Goal: Book appointment/travel/reservation

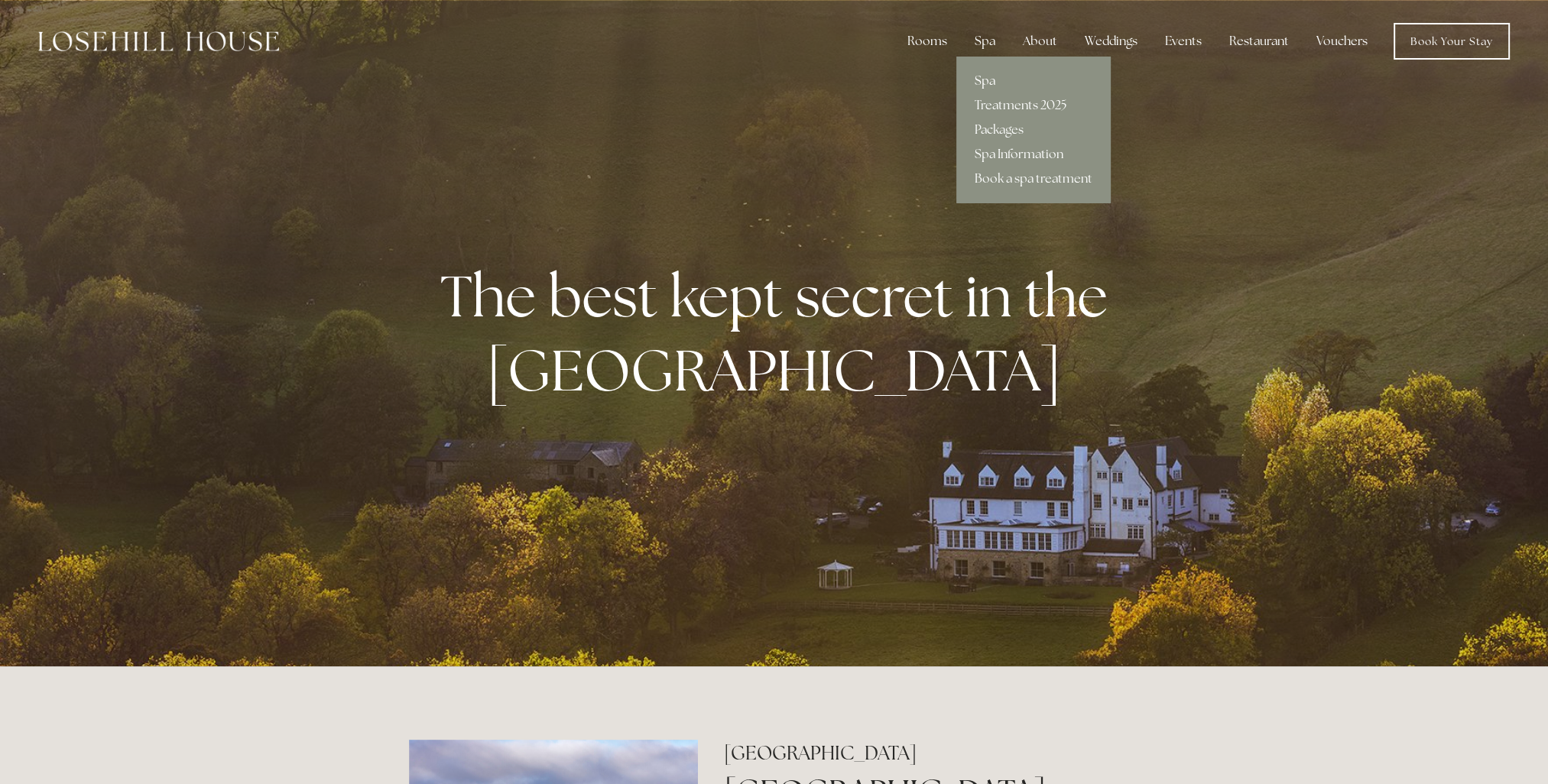
click at [984, 78] on link "Spa" at bounding box center [1034, 80] width 155 height 25
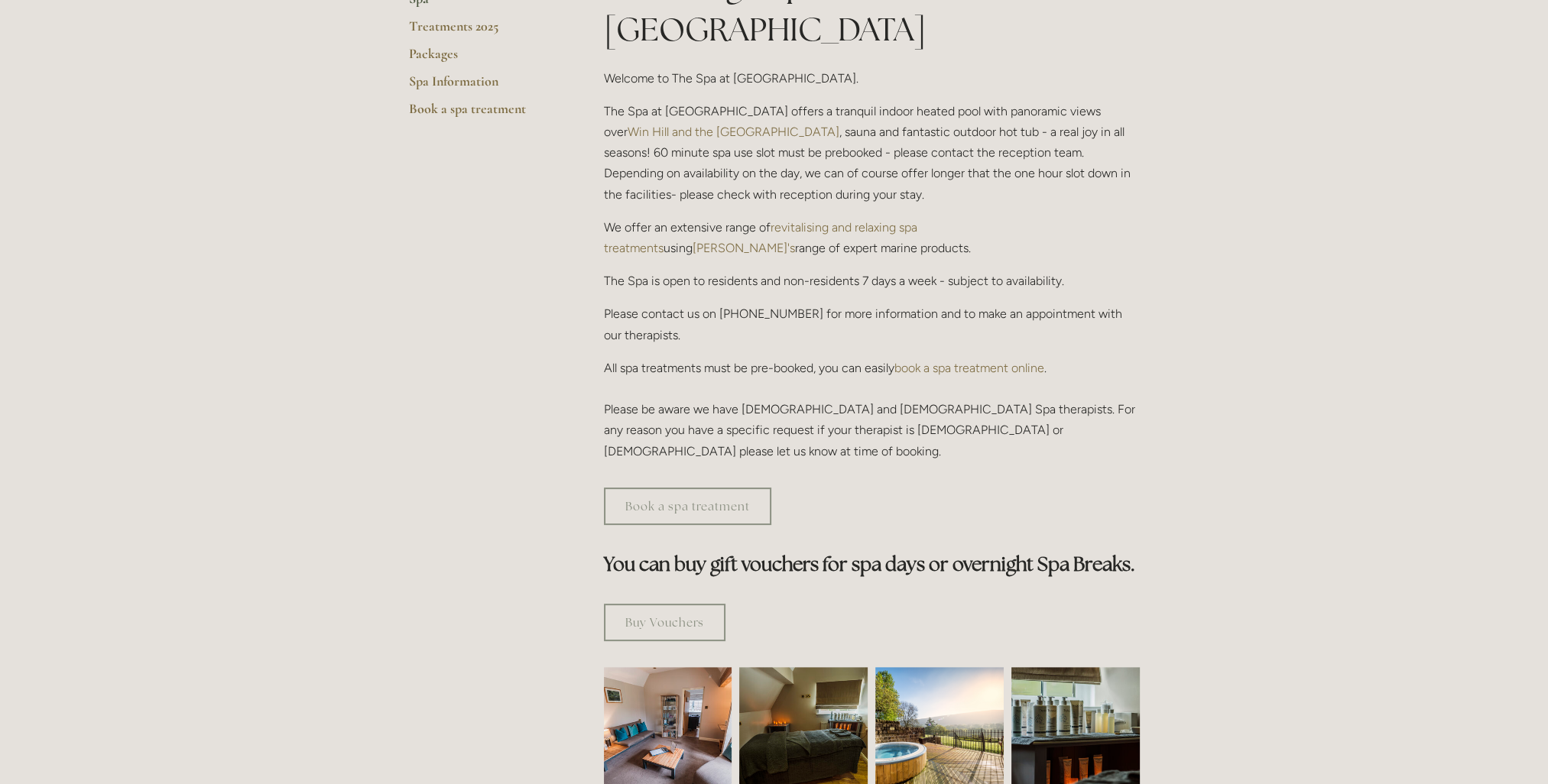
scroll to position [152, 0]
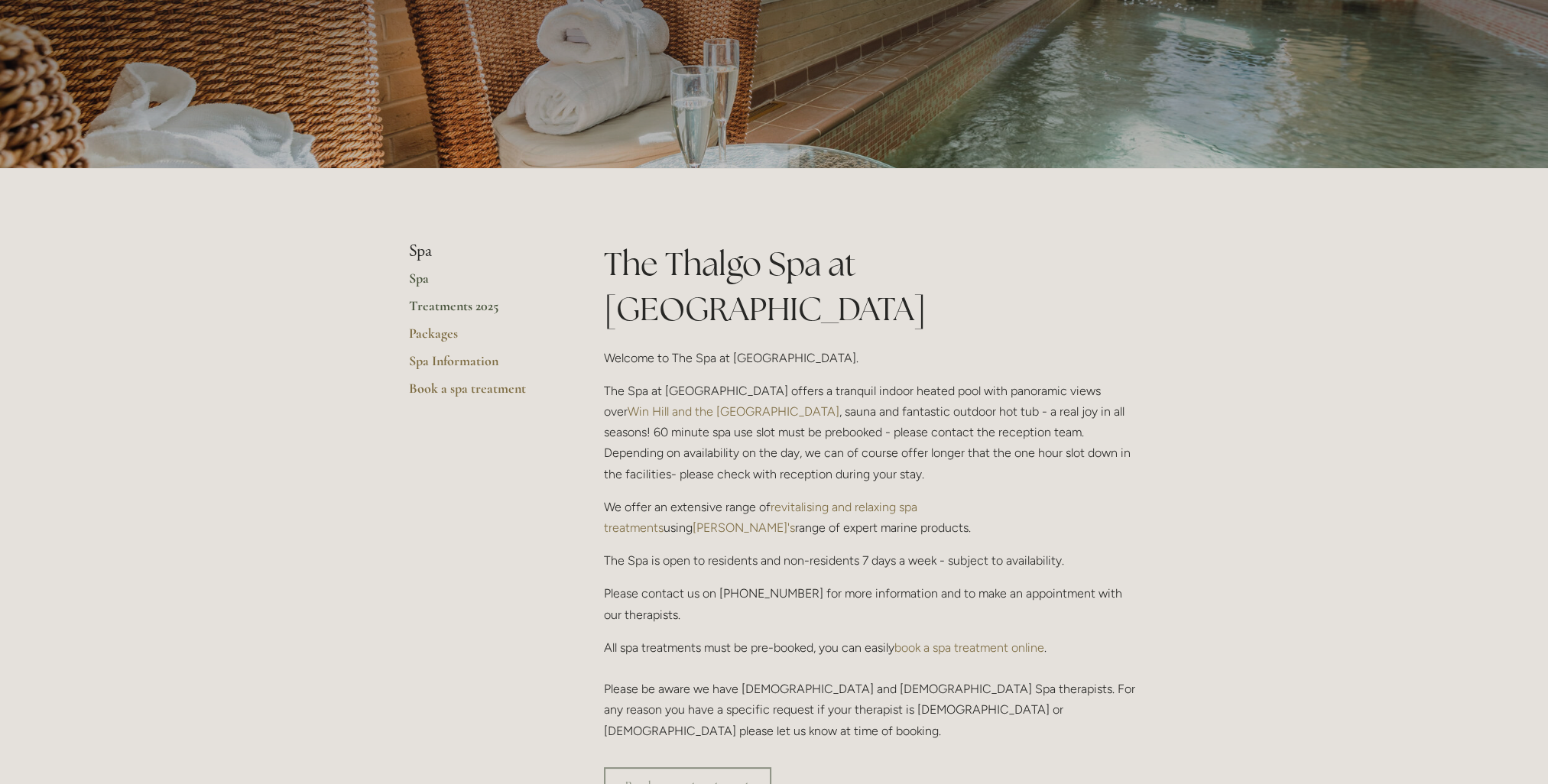
click at [472, 307] on link "Treatments 2025" at bounding box center [481, 311] width 146 height 28
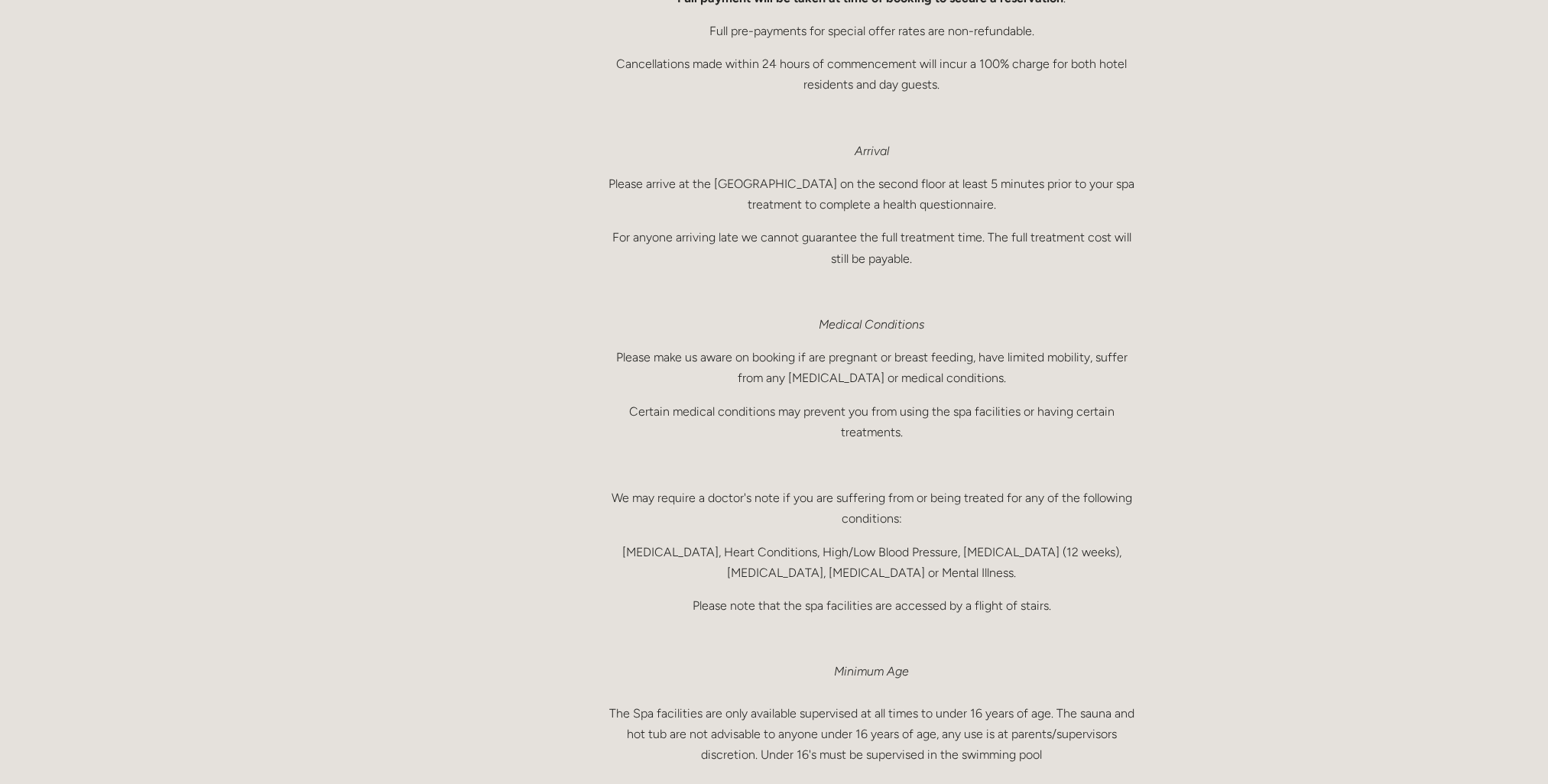
scroll to position [382, 0]
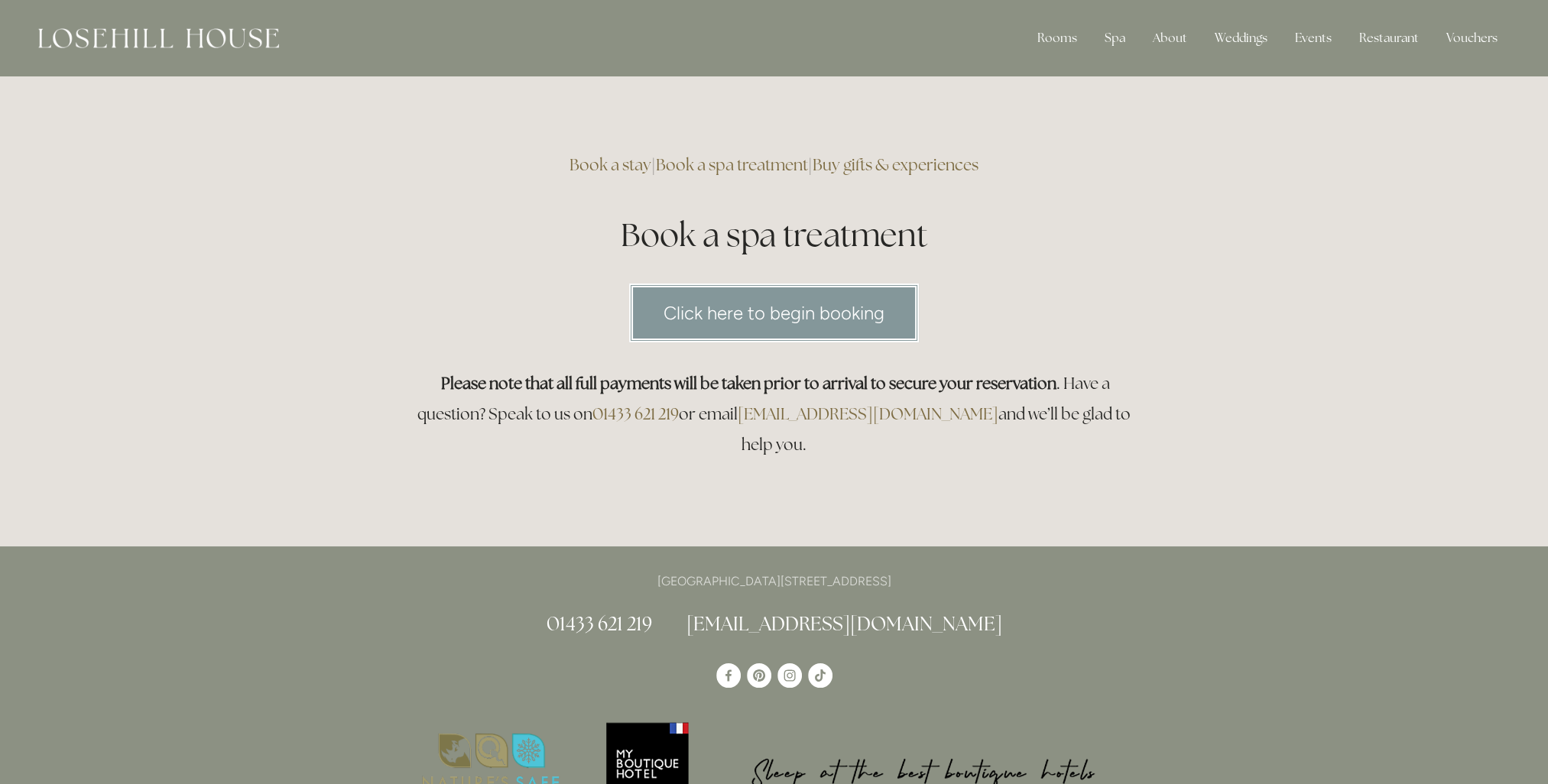
click at [731, 304] on link "Click here to begin booking" at bounding box center [774, 312] width 290 height 58
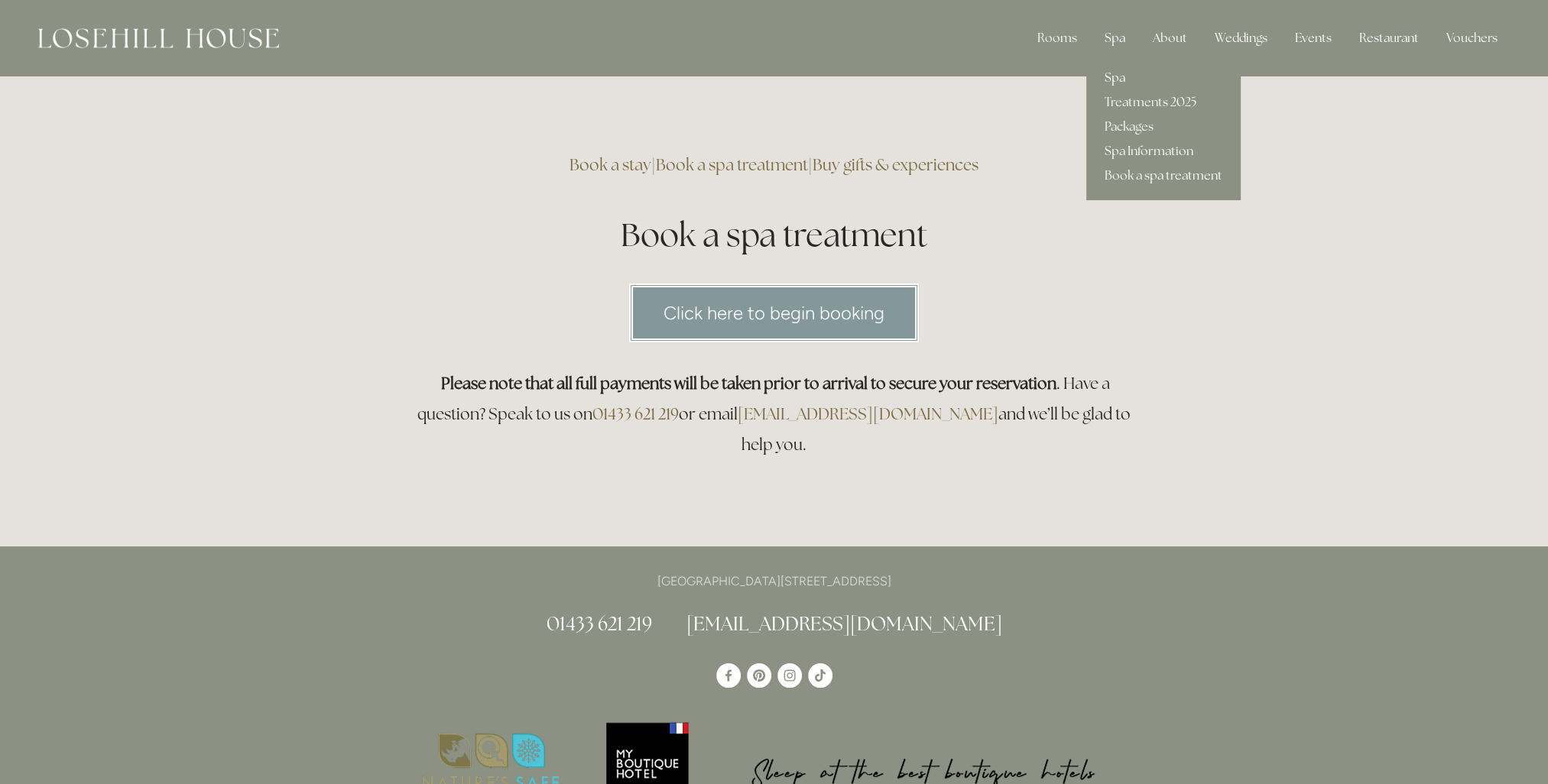
click at [1120, 71] on link "Spa" at bounding box center [1164, 77] width 155 height 25
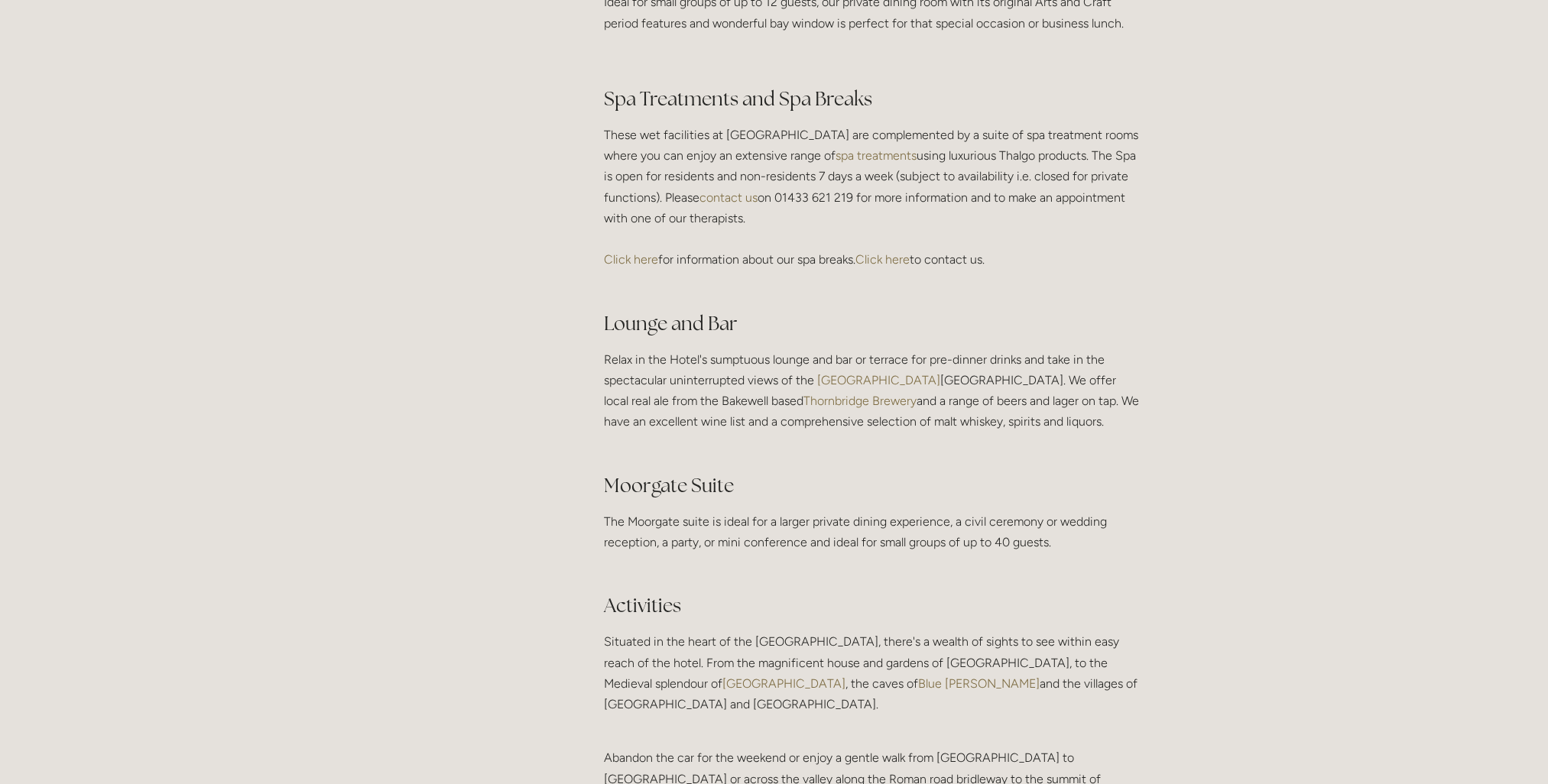
scroll to position [2598, 0]
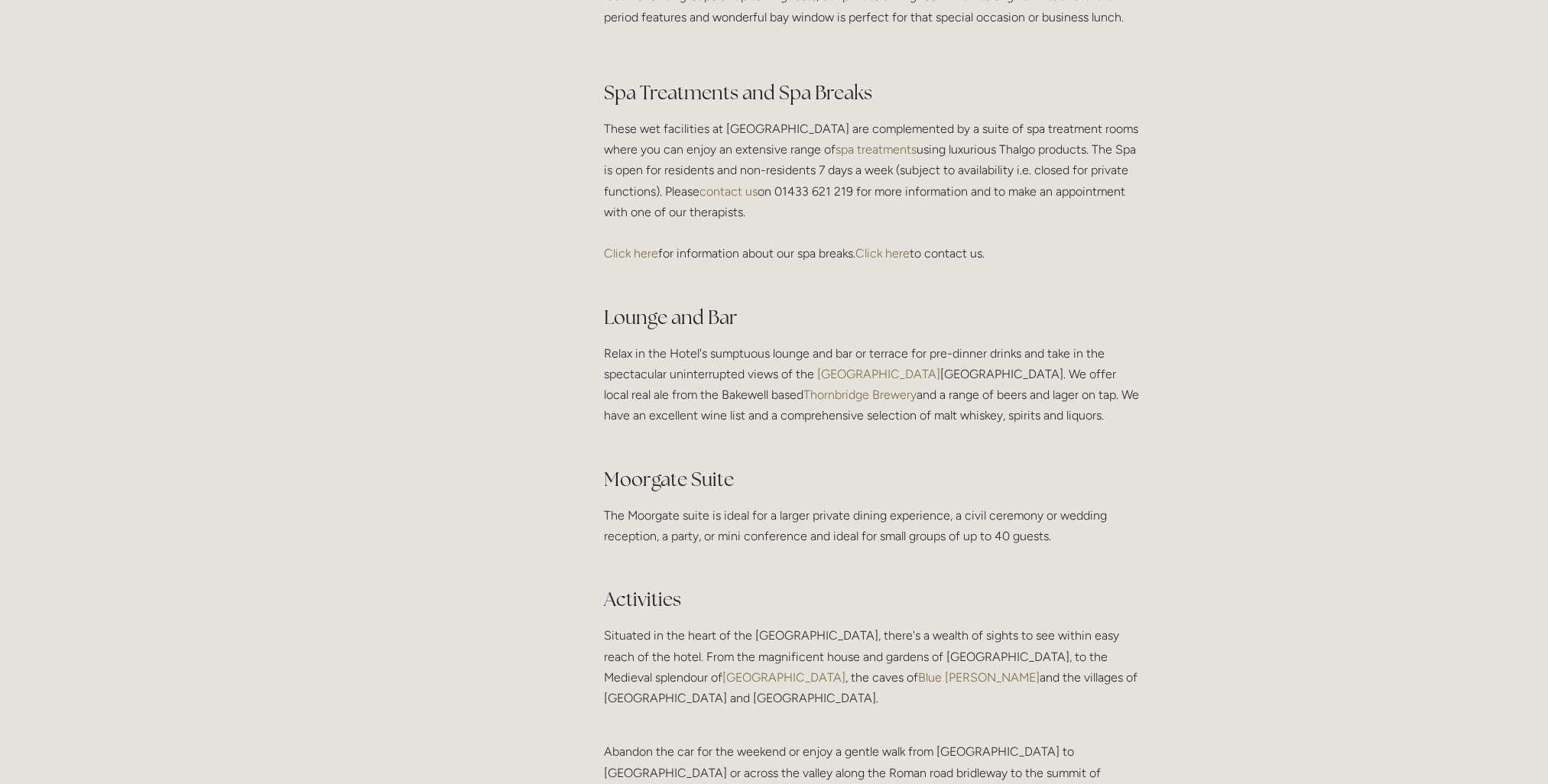
click at [891, 260] on link "Click here" at bounding box center [882, 253] width 54 height 15
